Goal: Use online tool/utility: Utilize a website feature to perform a specific function

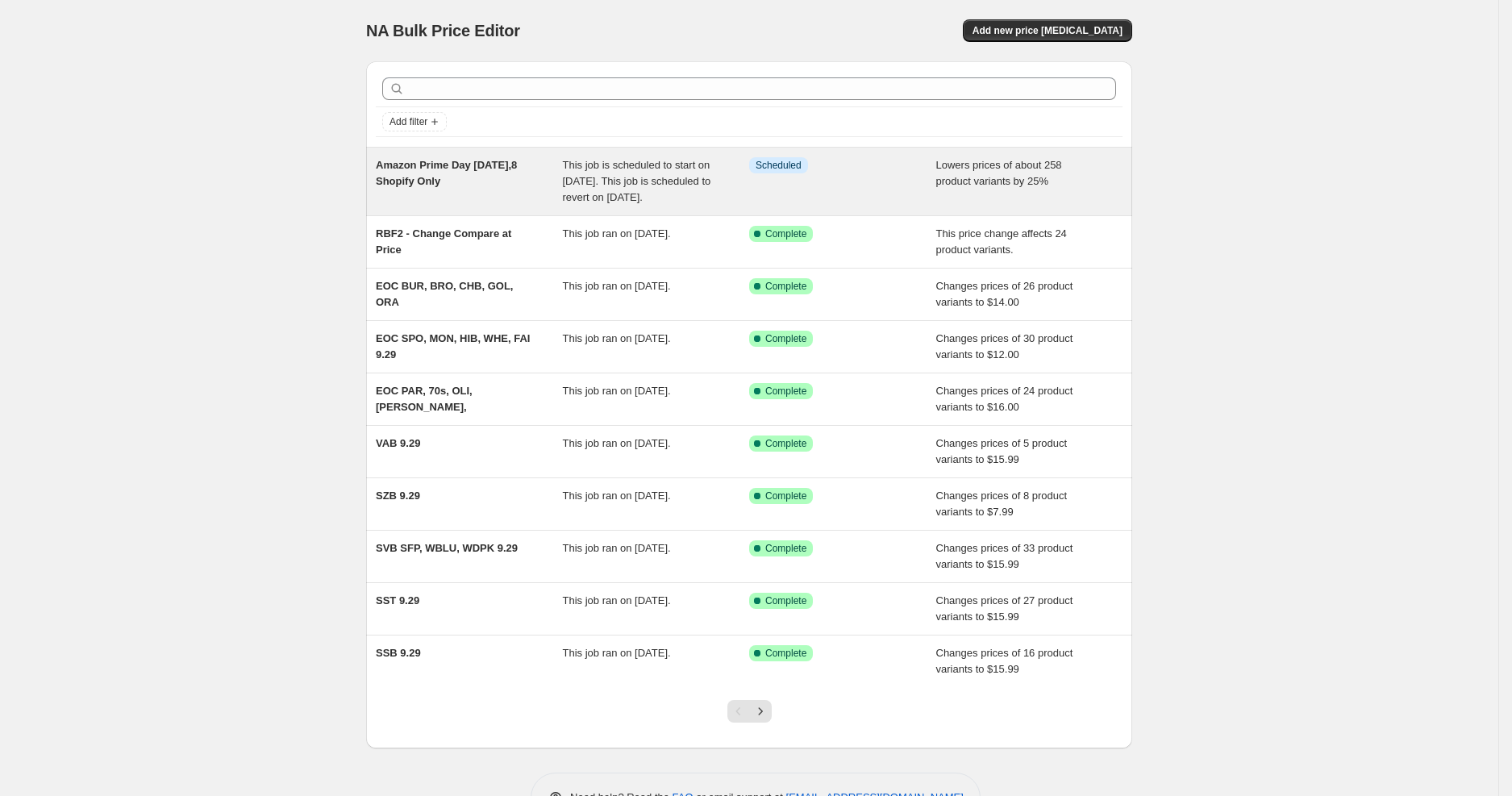
click at [466, 159] on span "Amazon Prime Day [DATE],8 Shopify Only" at bounding box center [446, 172] width 141 height 28
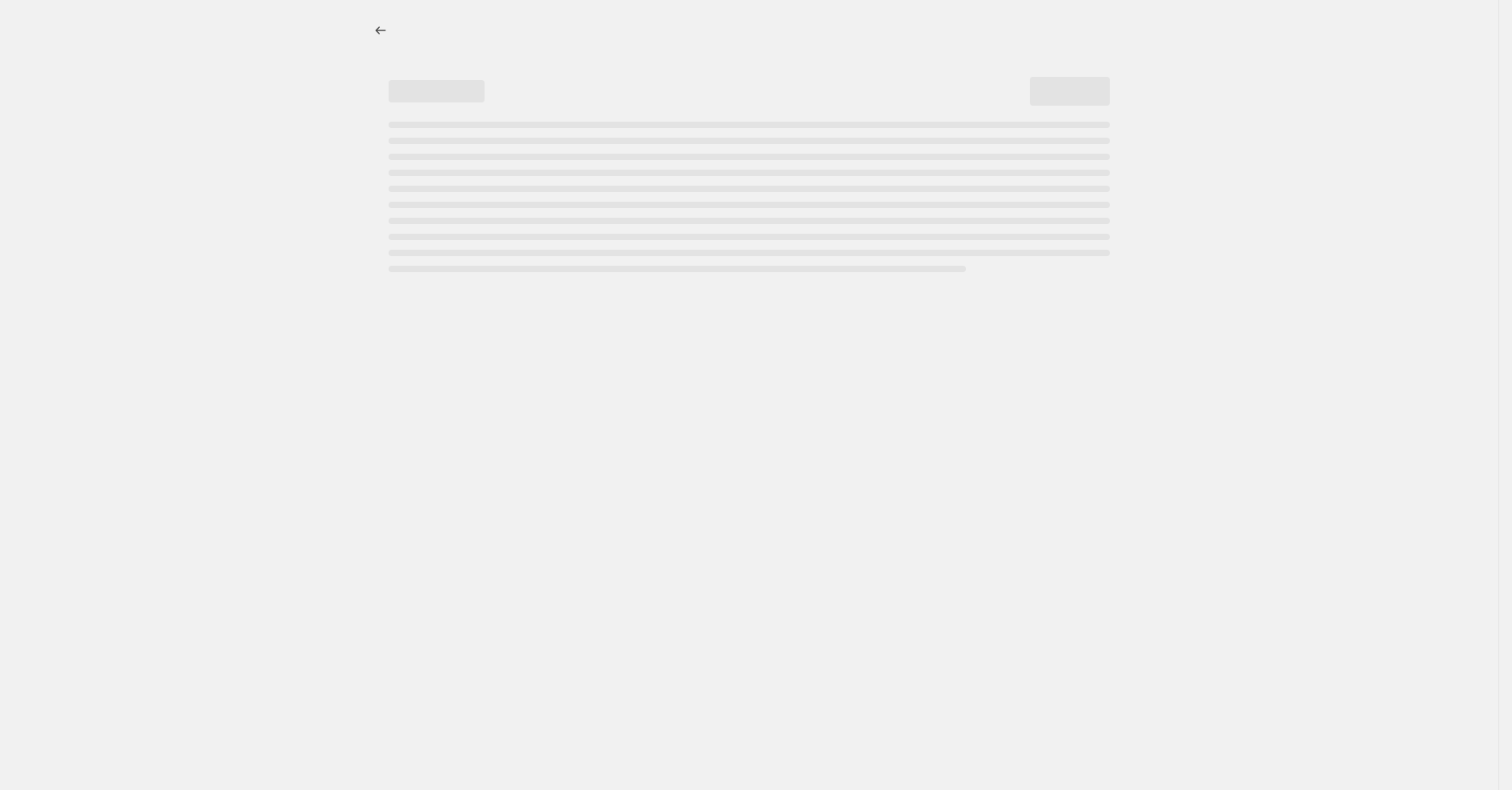
select select "percentage"
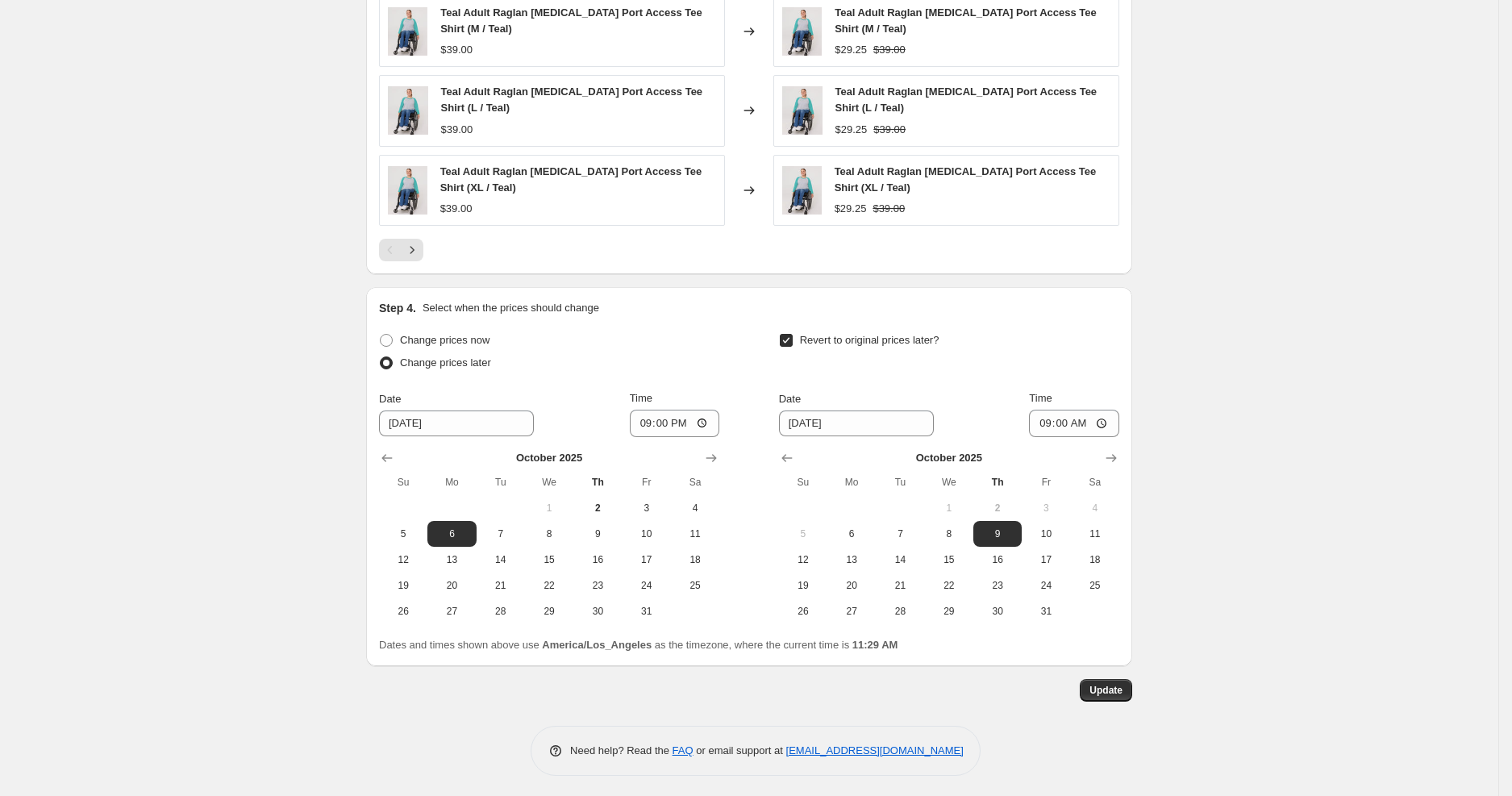
scroll to position [819, 0]
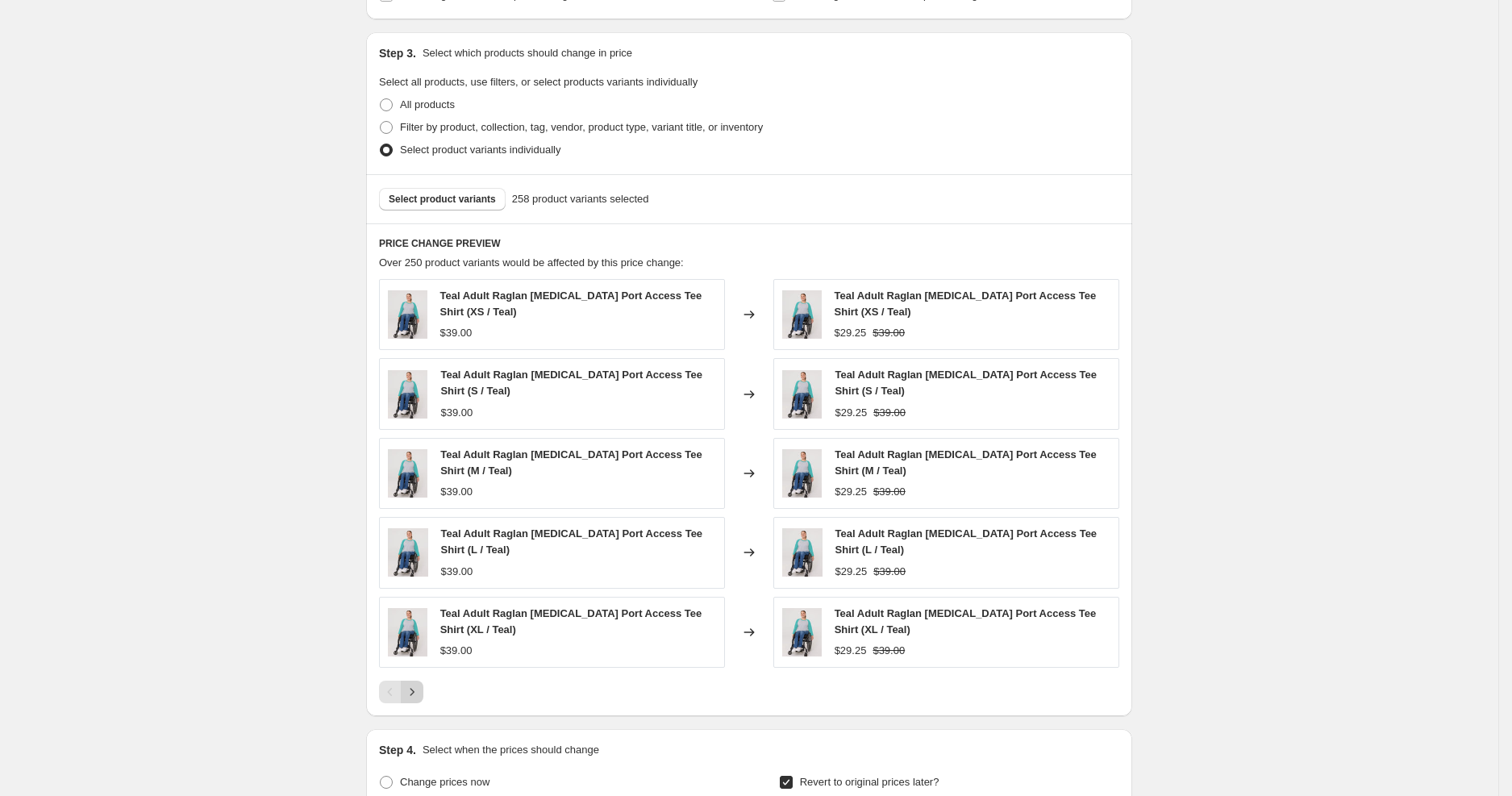
click at [420, 690] on icon "Next" at bounding box center [412, 691] width 16 height 16
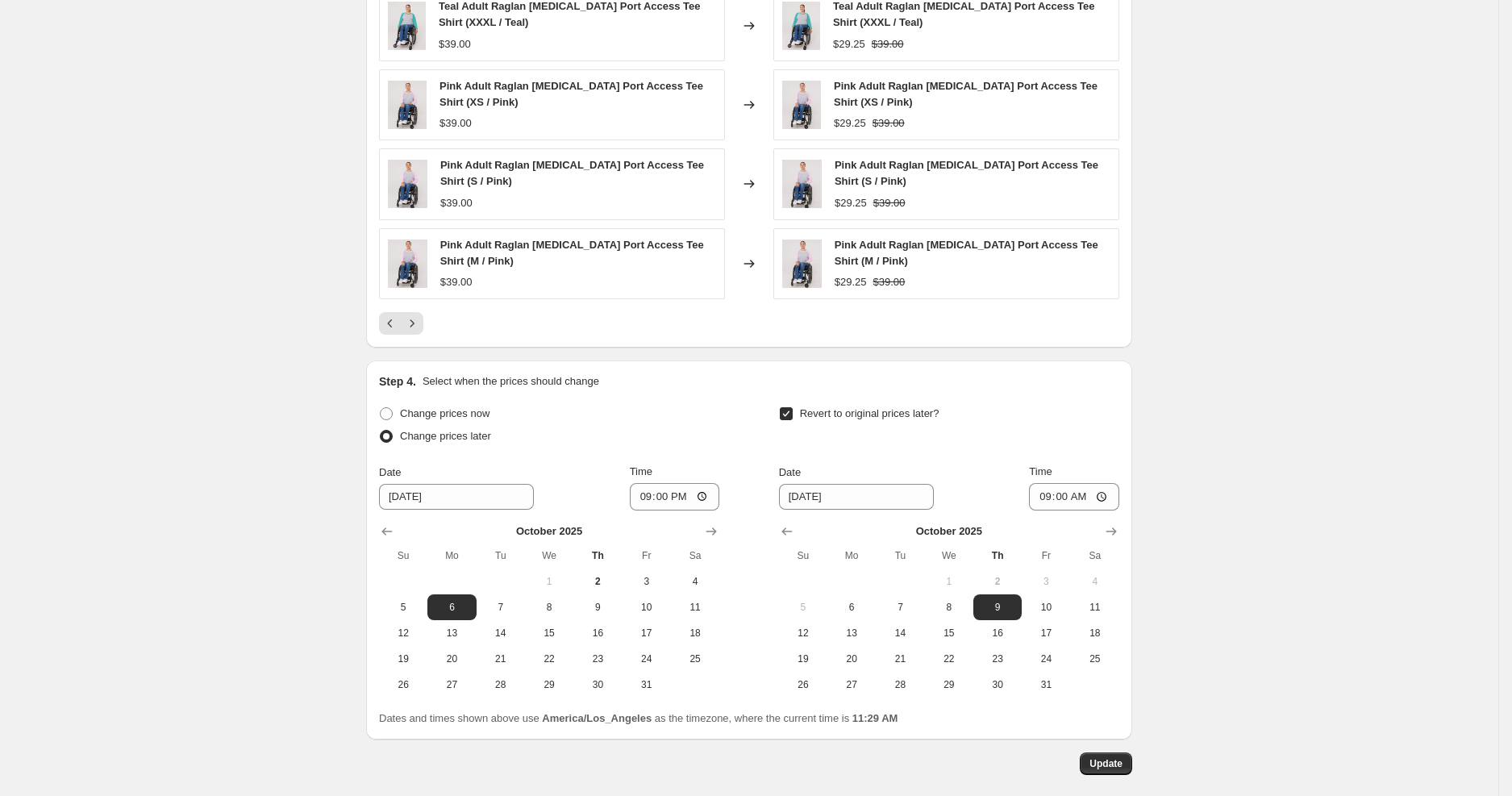
scroll to position [736, 0]
